Goal: Task Accomplishment & Management: Manage account settings

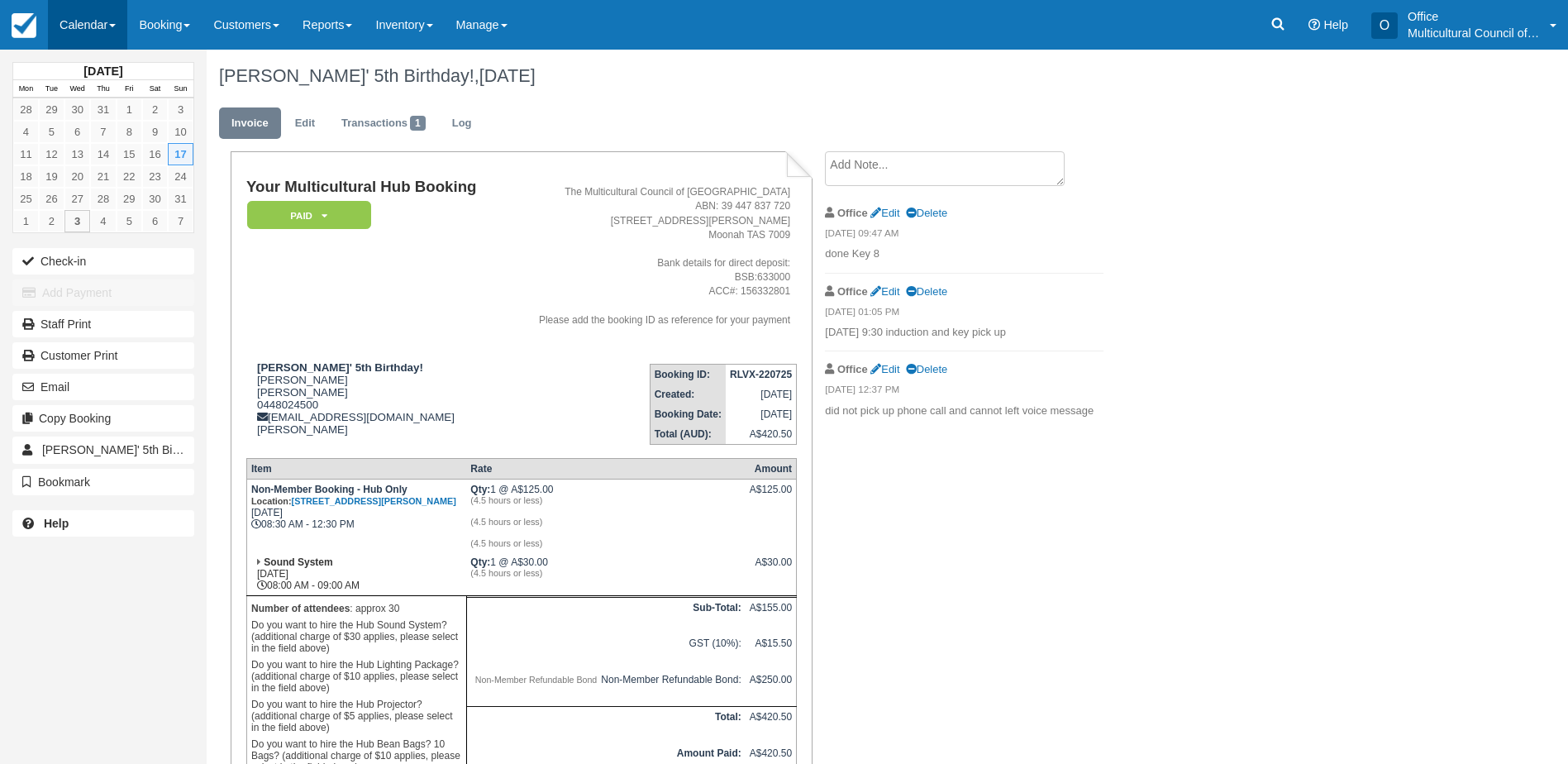
click at [78, 24] on link "Calendar" at bounding box center [87, 24] width 79 height 49
click at [93, 148] on link "Month" at bounding box center [114, 155] width 130 height 34
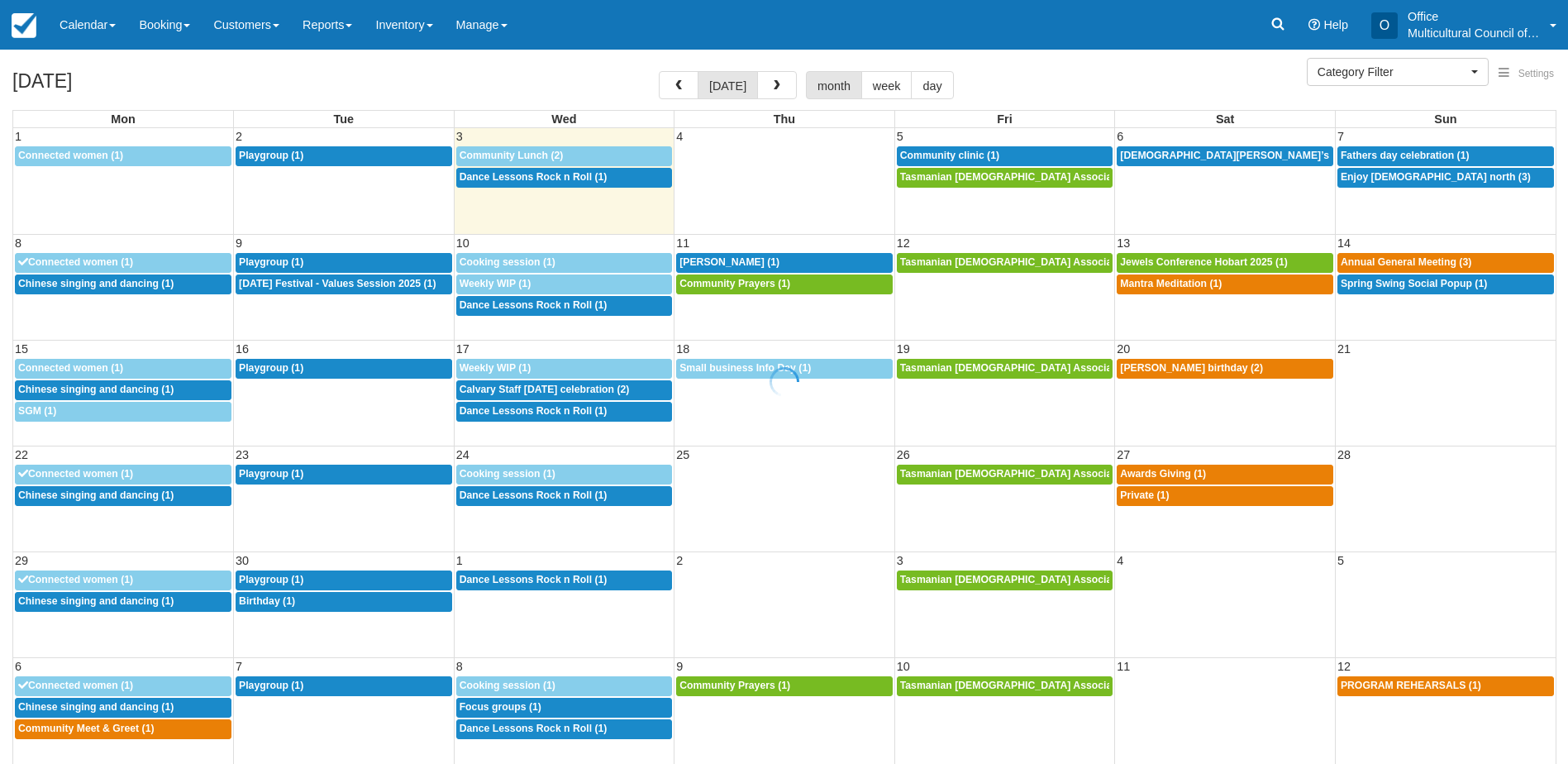
select select
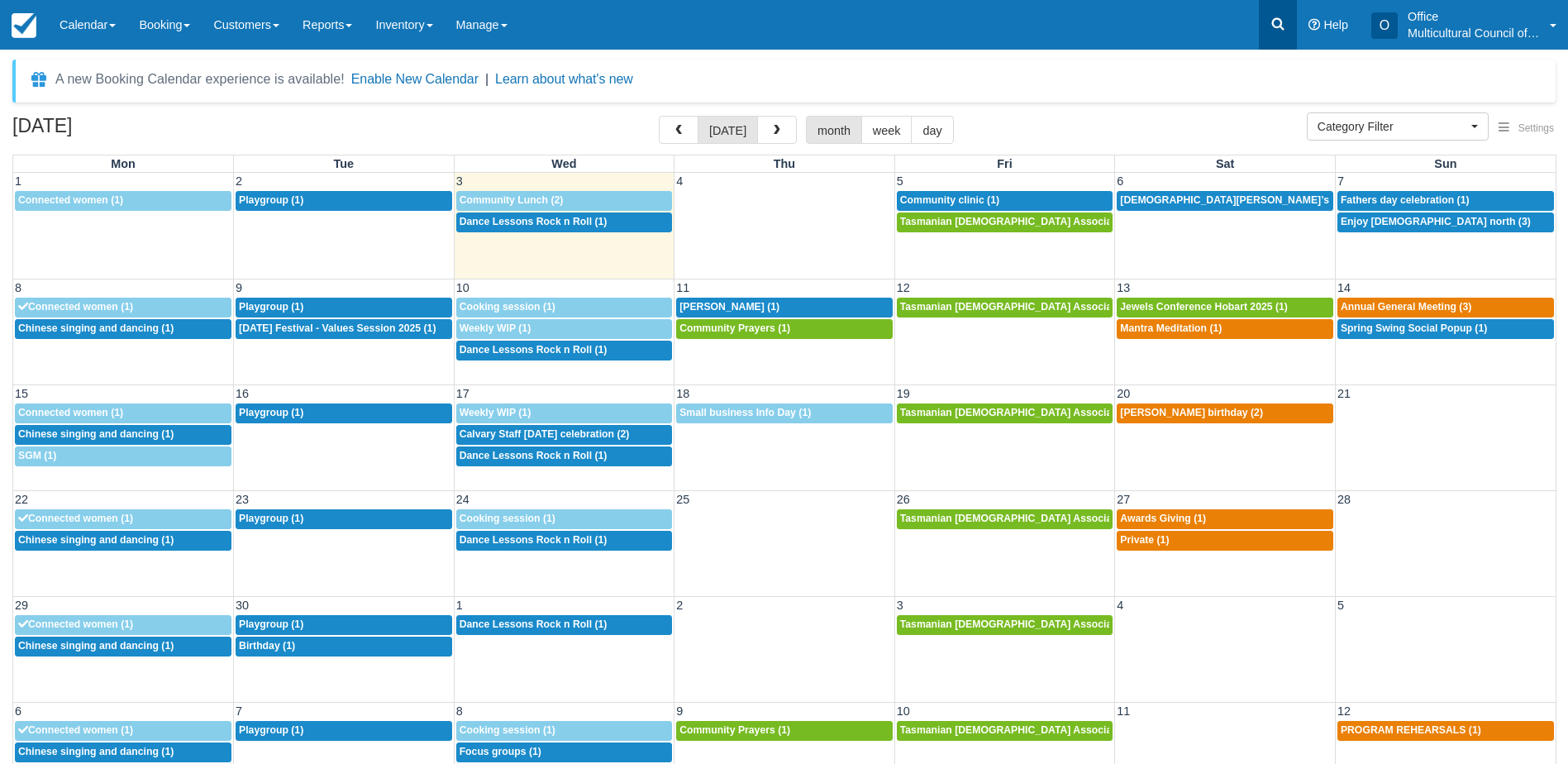
click at [1281, 20] on icon at bounding box center [1279, 24] width 17 height 17
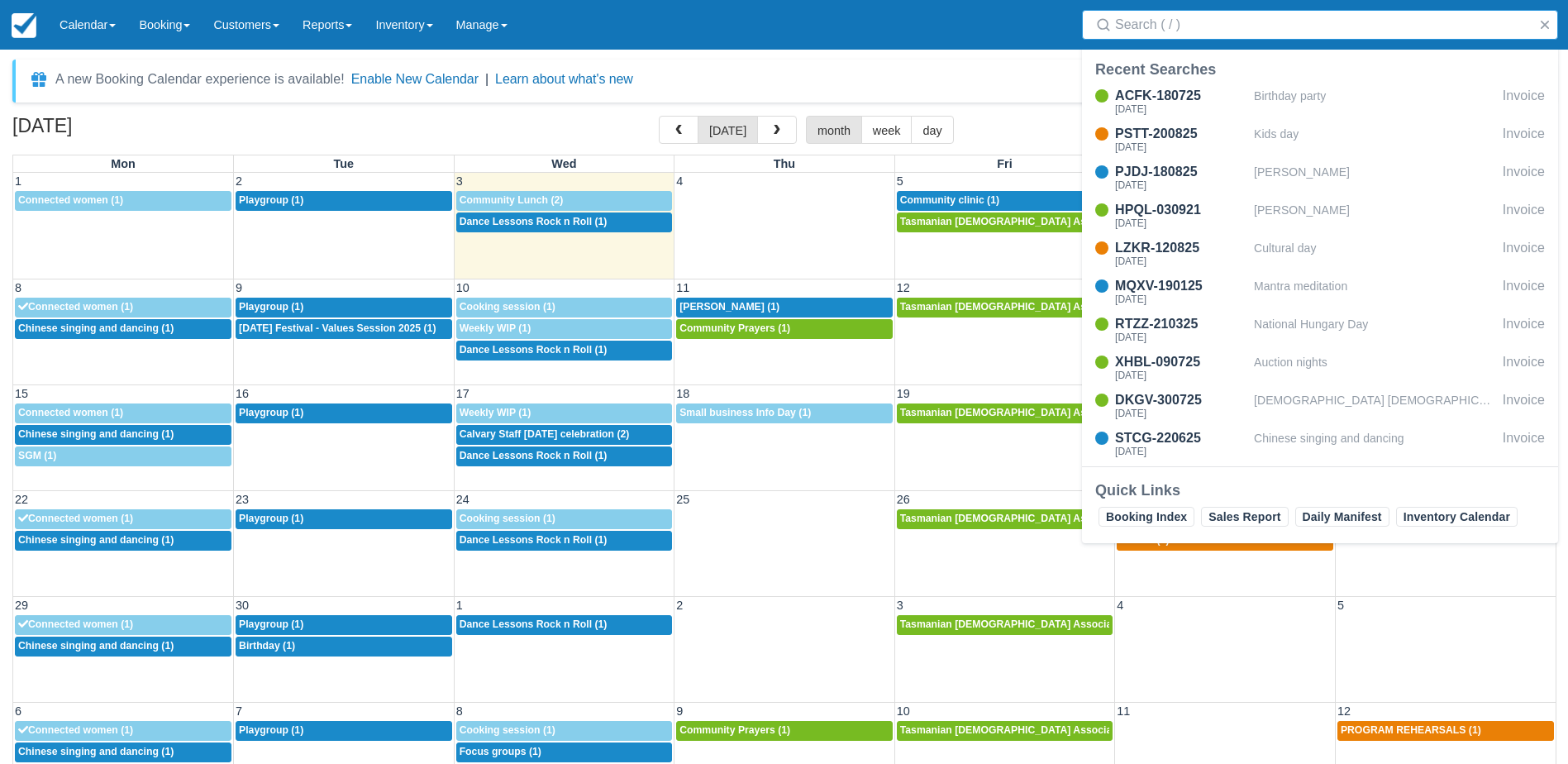
click at [1168, 27] on input "Search" at bounding box center [1323, 25] width 417 height 30
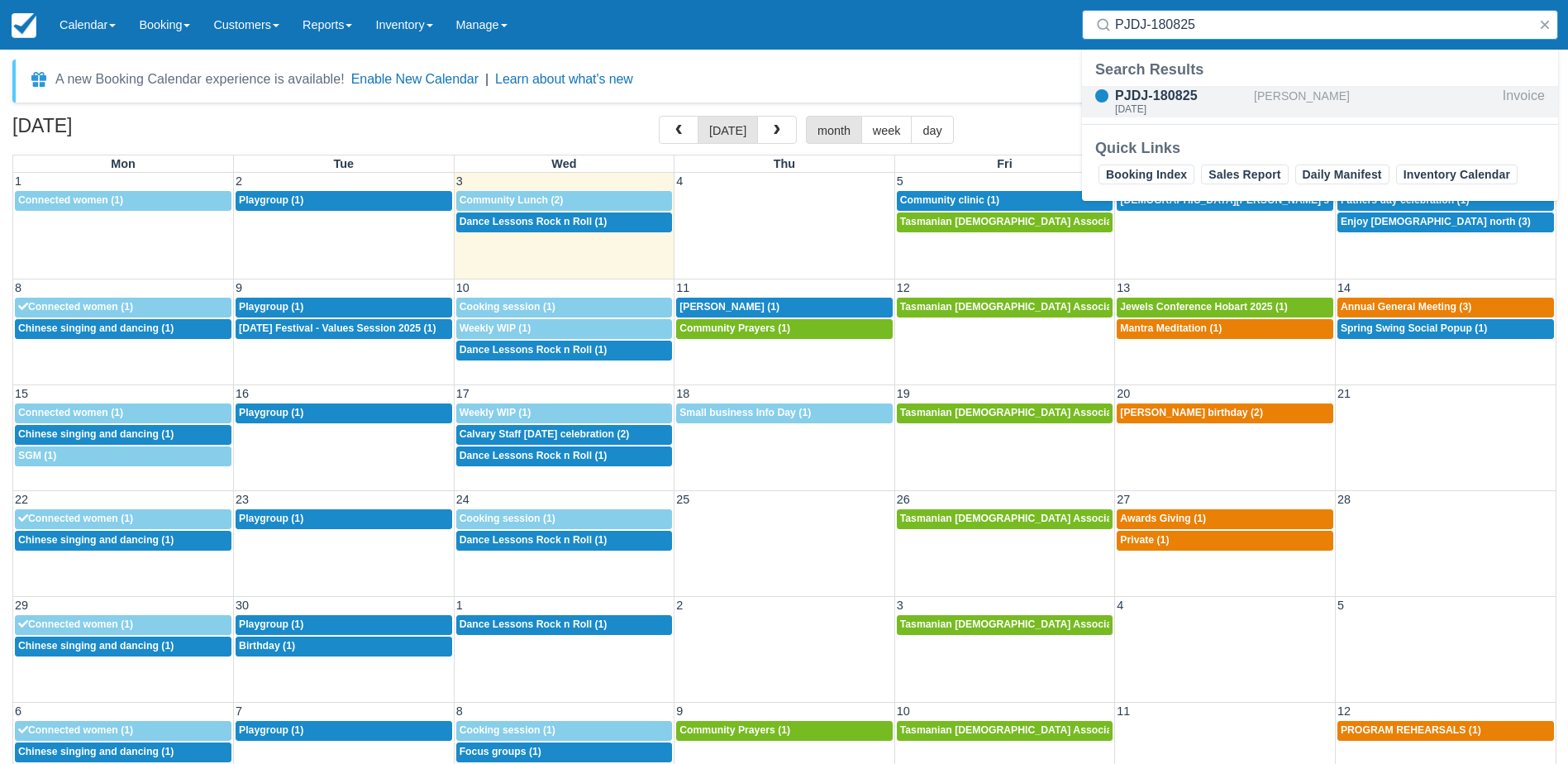
type input "PJDJ-180825"
click at [1185, 104] on div "Thu Sep 11, 2025" at bounding box center [1181, 109] width 132 height 10
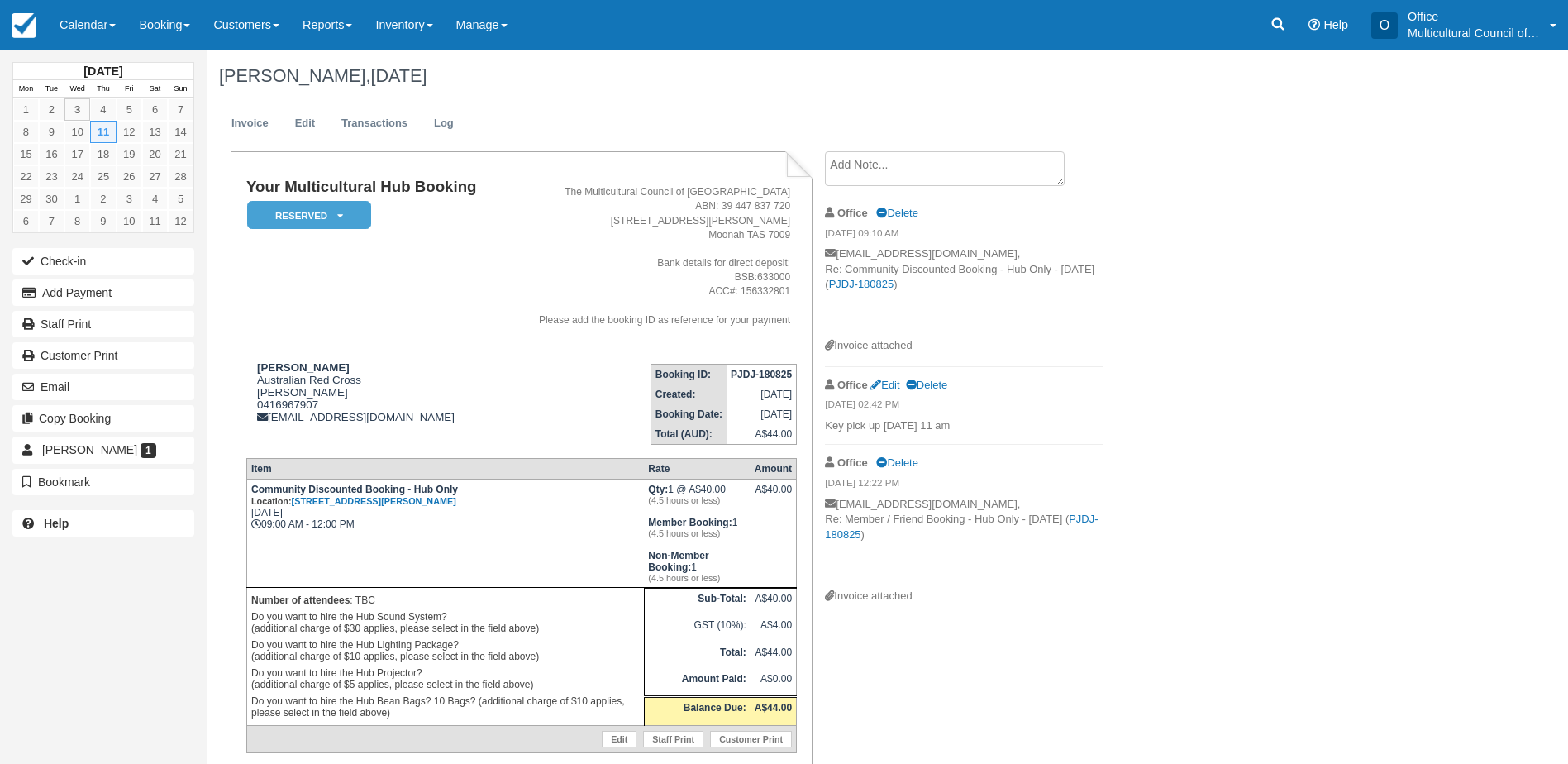
click at [885, 158] on textarea at bounding box center [945, 168] width 240 height 34
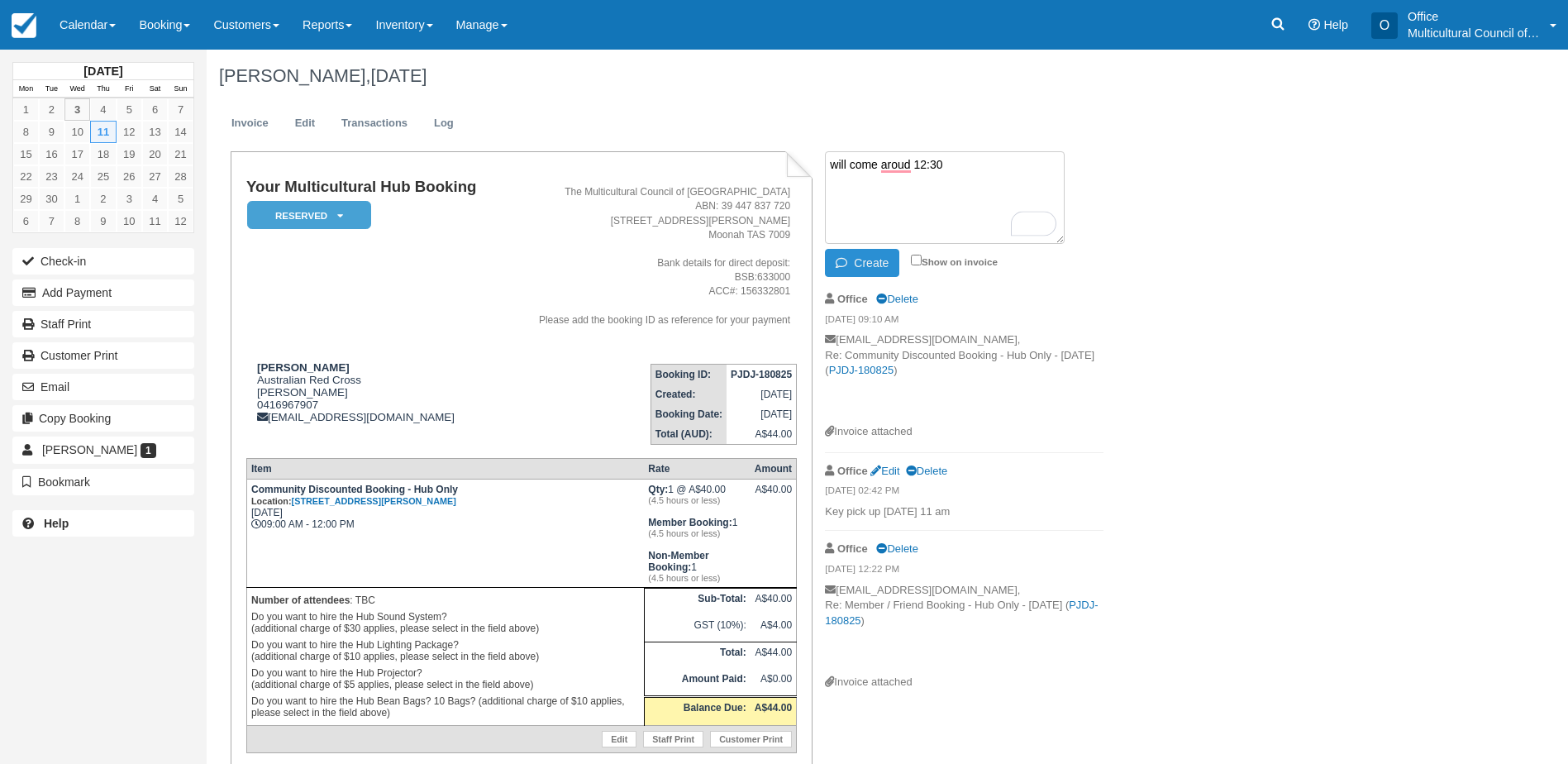
type textarea "will come aroud 12:30"
click at [872, 261] on button "Create" at bounding box center [863, 262] width 74 height 28
